Goal: Information Seeking & Learning: Learn about a topic

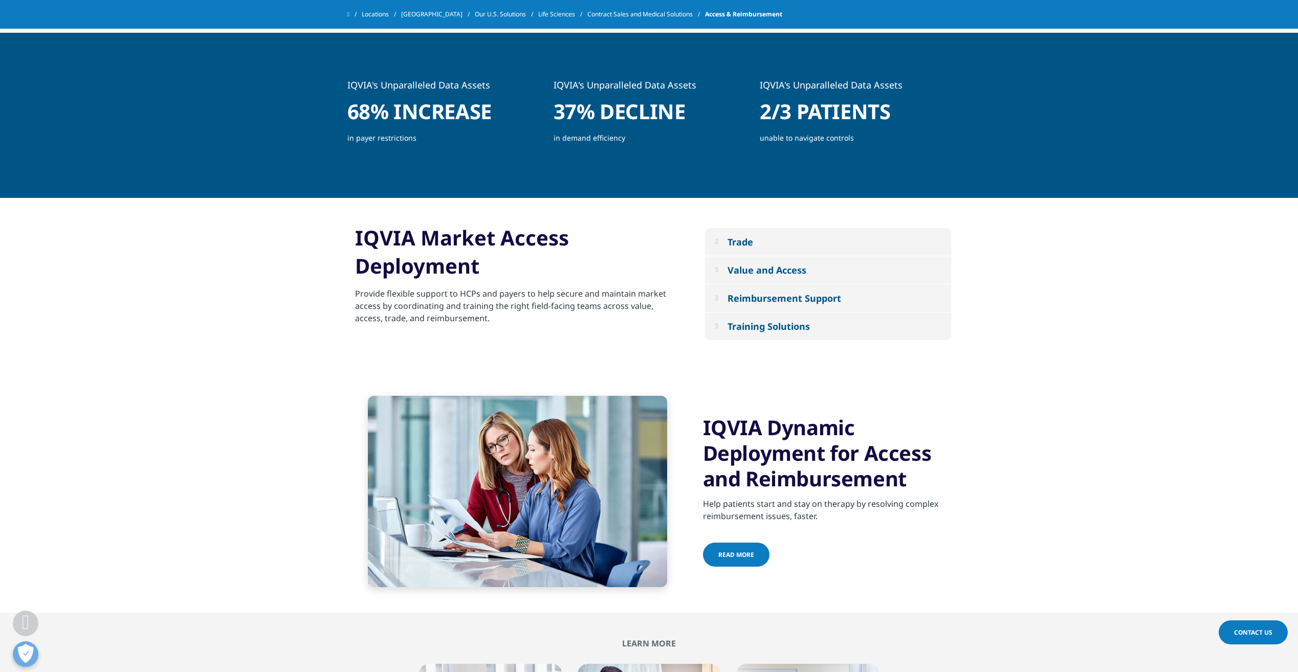
scroll to position [682, 0]
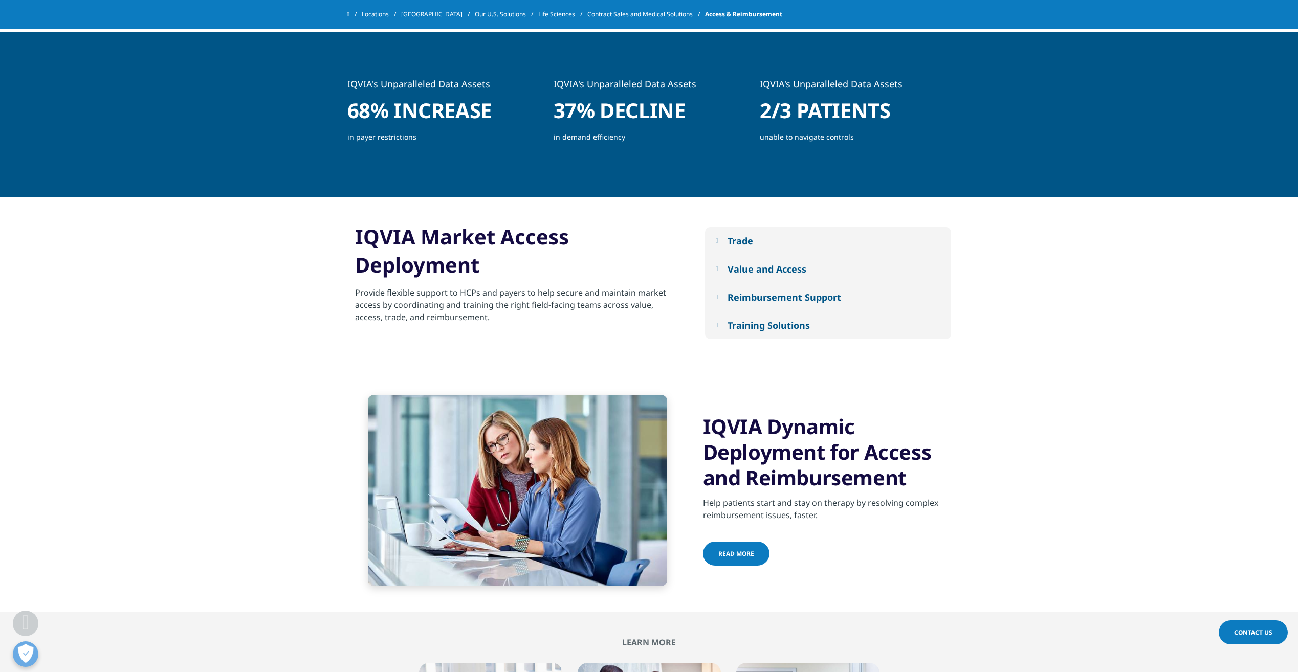
click at [718, 298] on em at bounding box center [716, 297] width 3 height 7
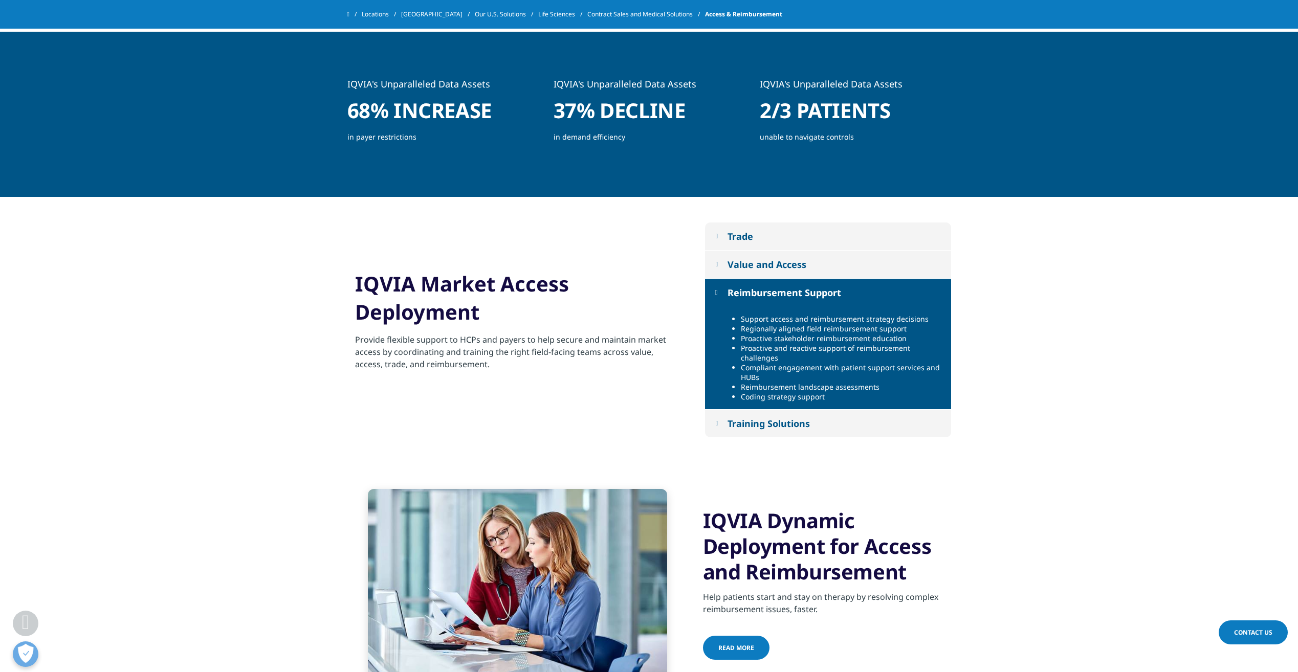
click at [784, 368] on li "Compliant engagement with patient support services and HUBs" at bounding box center [842, 372] width 203 height 19
drag, startPoint x: 784, startPoint y: 368, endPoint x: 789, endPoint y: 369, distance: 5.2
click at [789, 369] on li "Compliant engagement with patient support services and HUBs" at bounding box center [842, 372] width 203 height 19
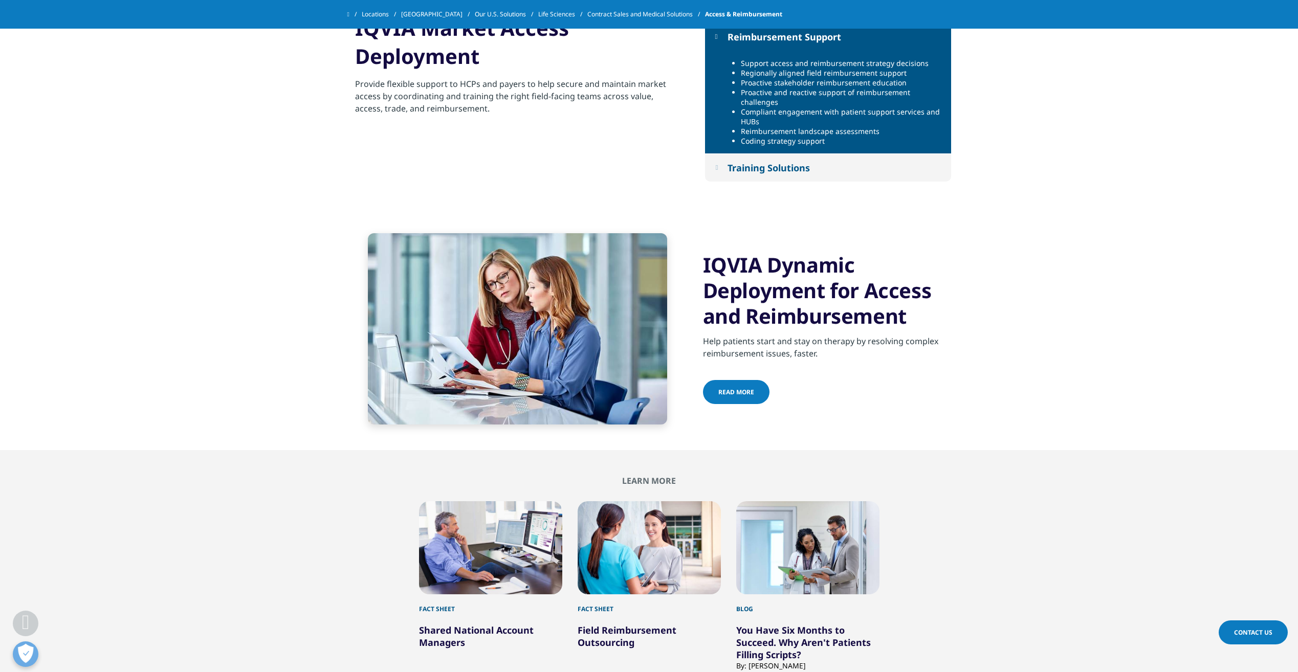
scroll to position [768, 0]
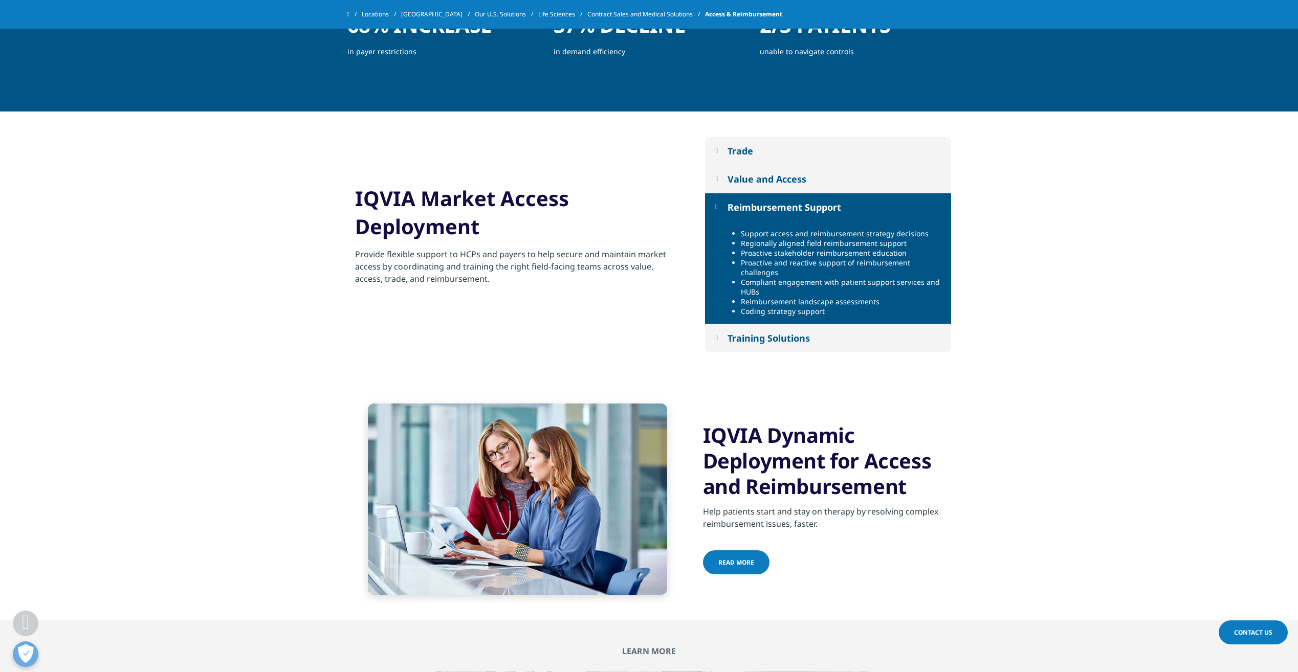
drag, startPoint x: 1241, startPoint y: 235, endPoint x: 1238, endPoint y: 222, distance: 13.5
click at [1241, 235] on section "Trade Third-party logistics selection and setup State distribution licensure Di…" at bounding box center [649, 245] width 1298 height 267
click at [1273, 186] on section "Trade Third-party logistics selection and setup State distribution licensure Di…" at bounding box center [649, 245] width 1298 height 267
drag, startPoint x: 1251, startPoint y: 203, endPoint x: 1250, endPoint y: 186, distance: 16.9
click at [1251, 203] on section "Trade Third-party logistics selection and setup State distribution licensure Di…" at bounding box center [649, 245] width 1298 height 267
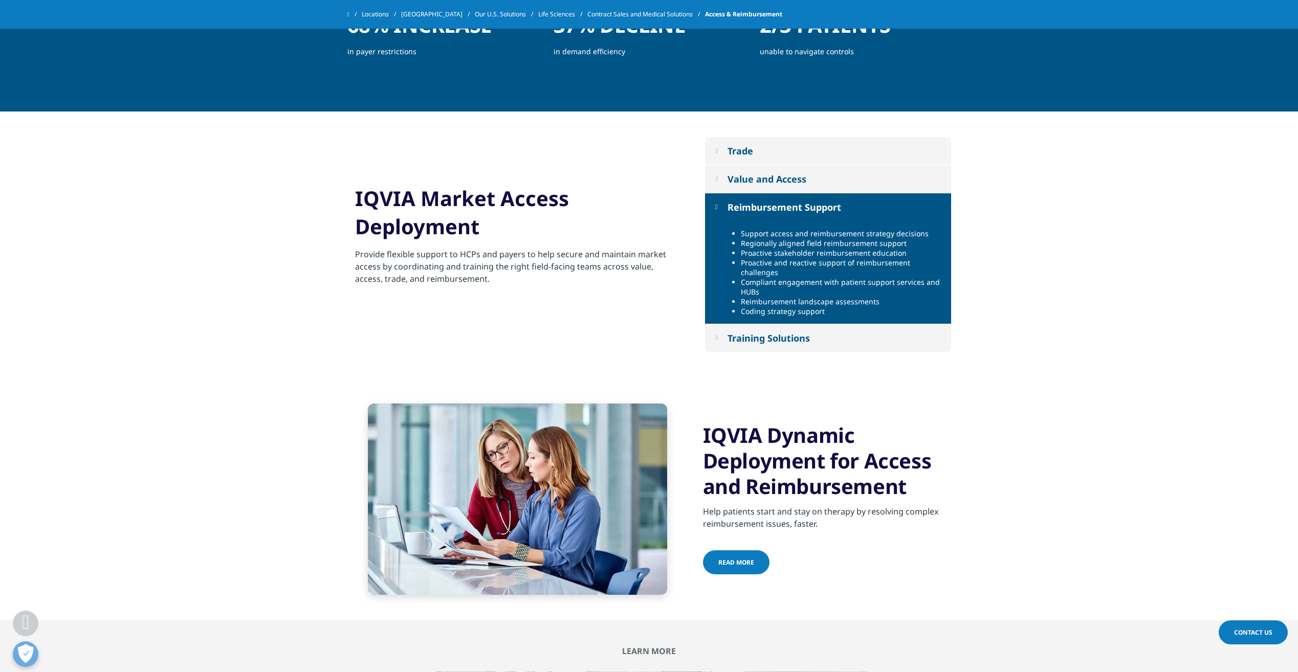
click at [722, 179] on button "Value and Access" at bounding box center [828, 179] width 246 height 28
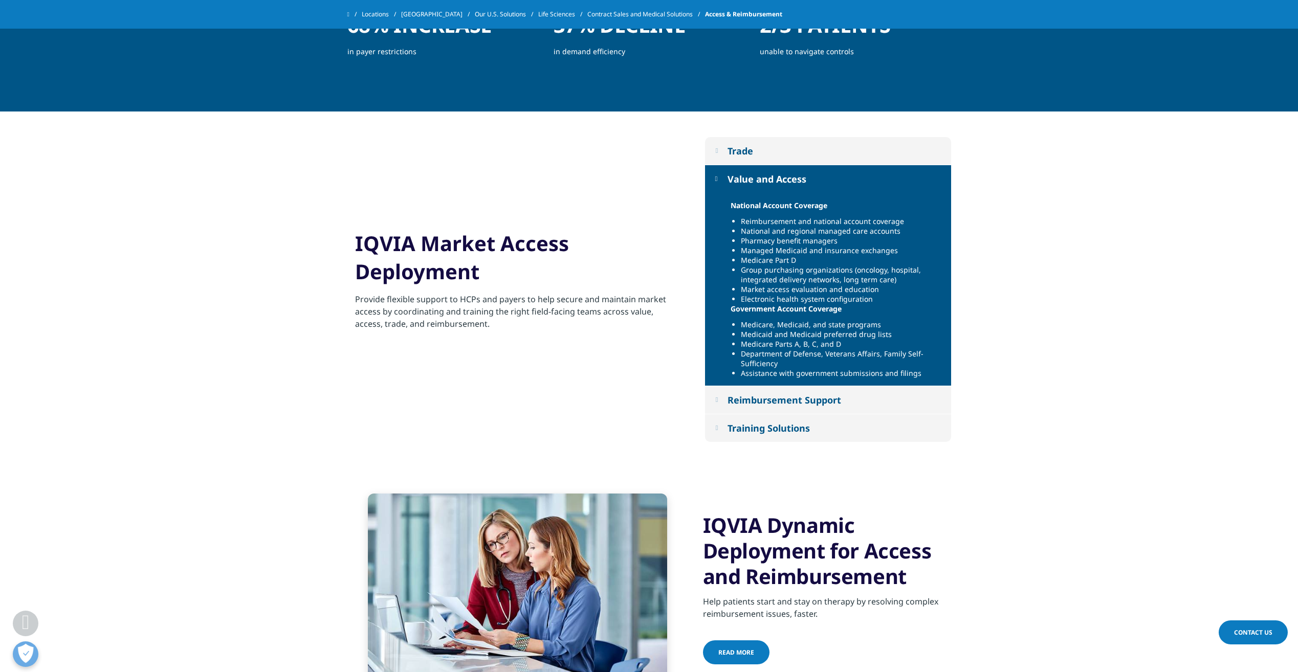
click at [722, 179] on button "Value and Access" at bounding box center [828, 179] width 246 height 28
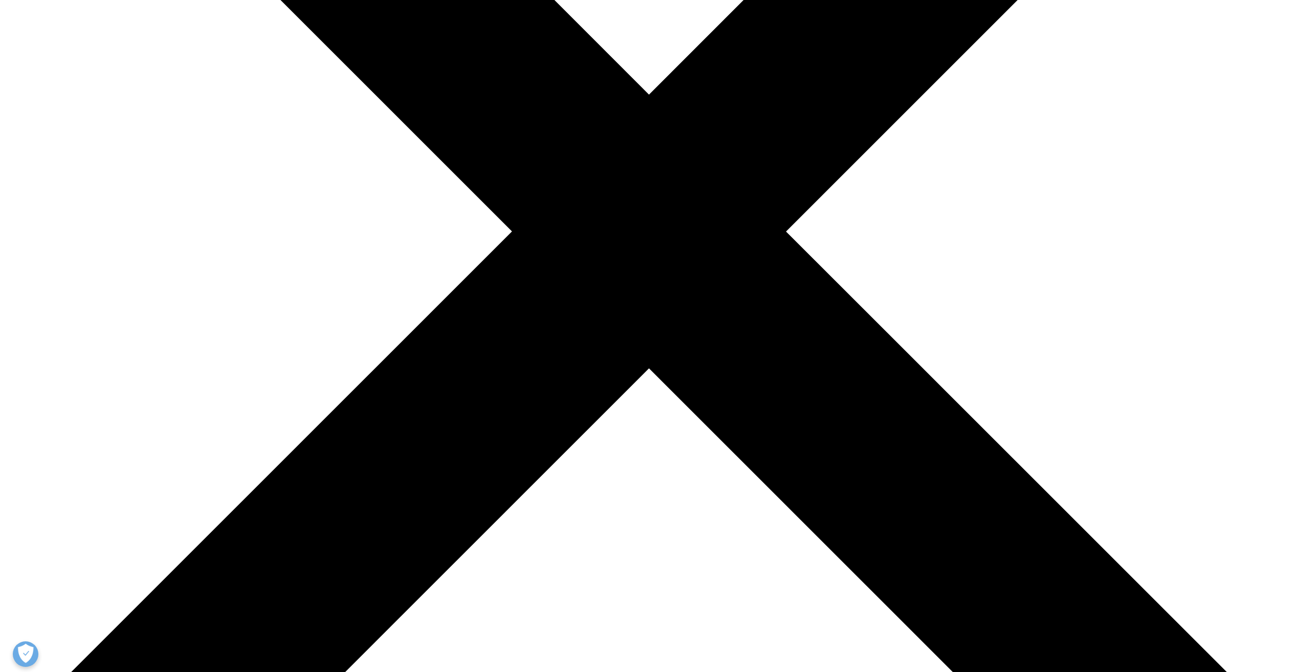
scroll to position [512, 0]
